Goal: Task Accomplishment & Management: Manage account settings

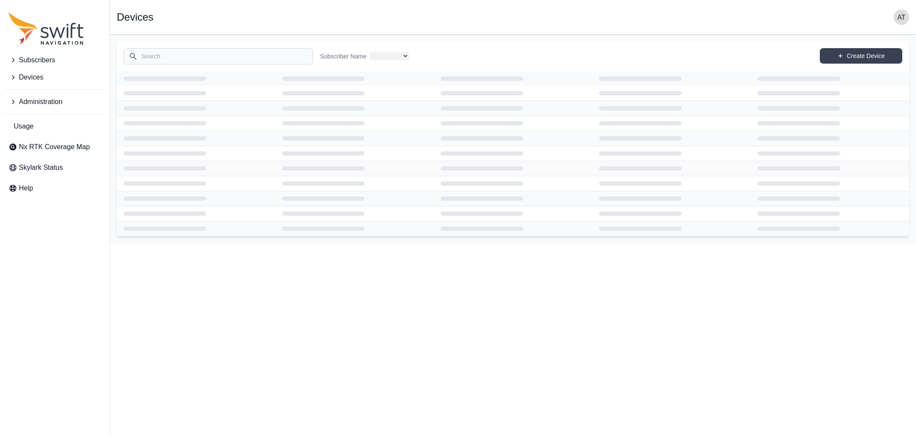
select select
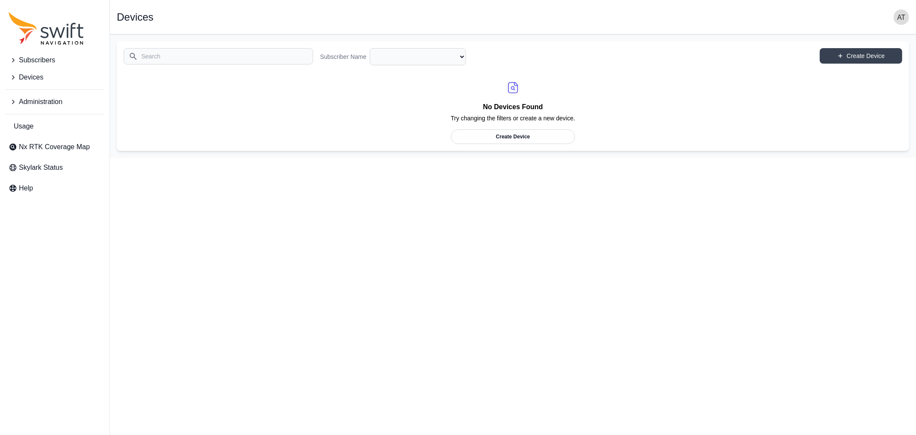
click at [901, 15] on img "button" at bounding box center [901, 16] width 15 height 15
click at [852, 104] on link "Sign out" at bounding box center [868, 103] width 96 height 15
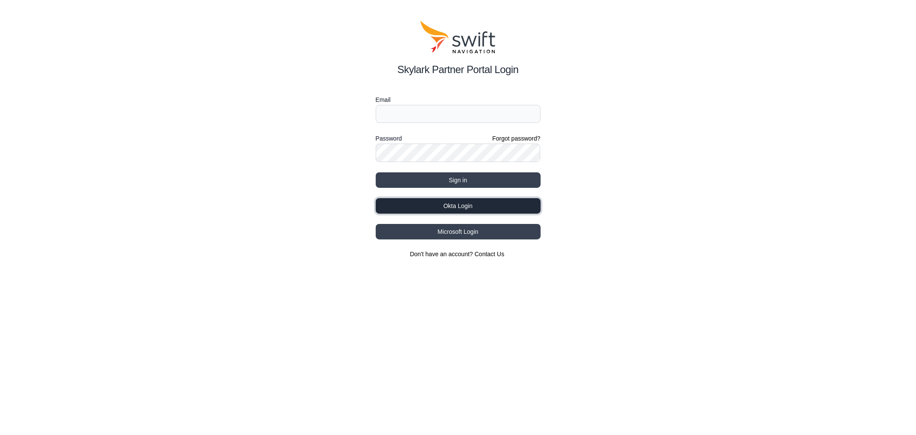
click at [497, 200] on button "Okta Login" at bounding box center [458, 205] width 165 height 15
